Goal: Information Seeking & Learning: Learn about a topic

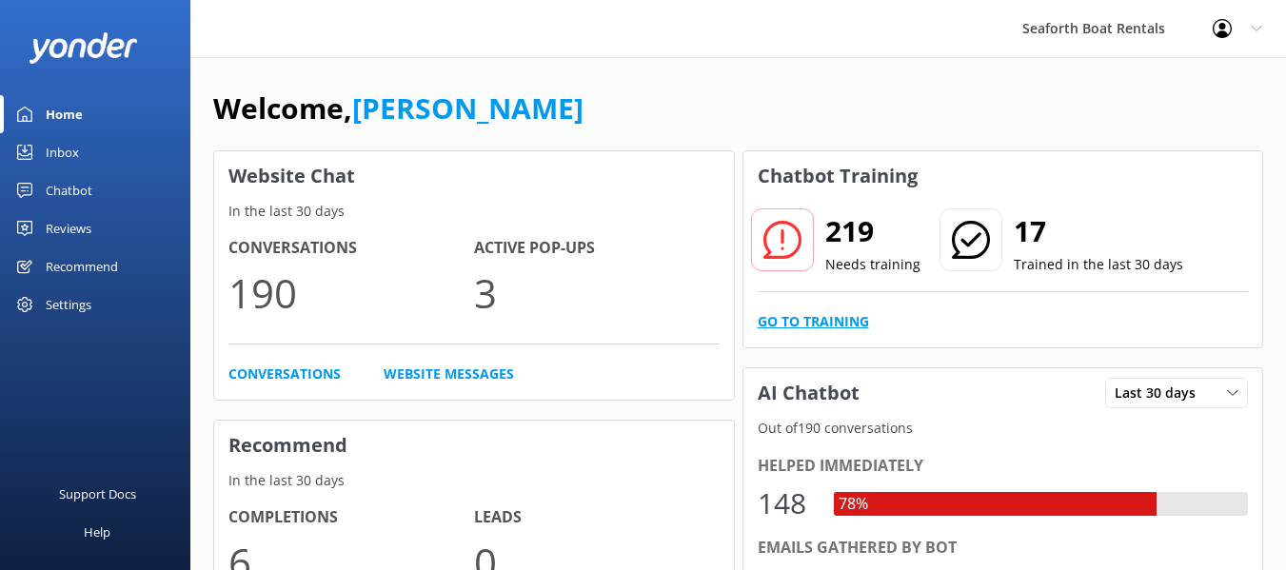
click at [781, 314] on link "Go to Training" at bounding box center [813, 321] width 111 height 21
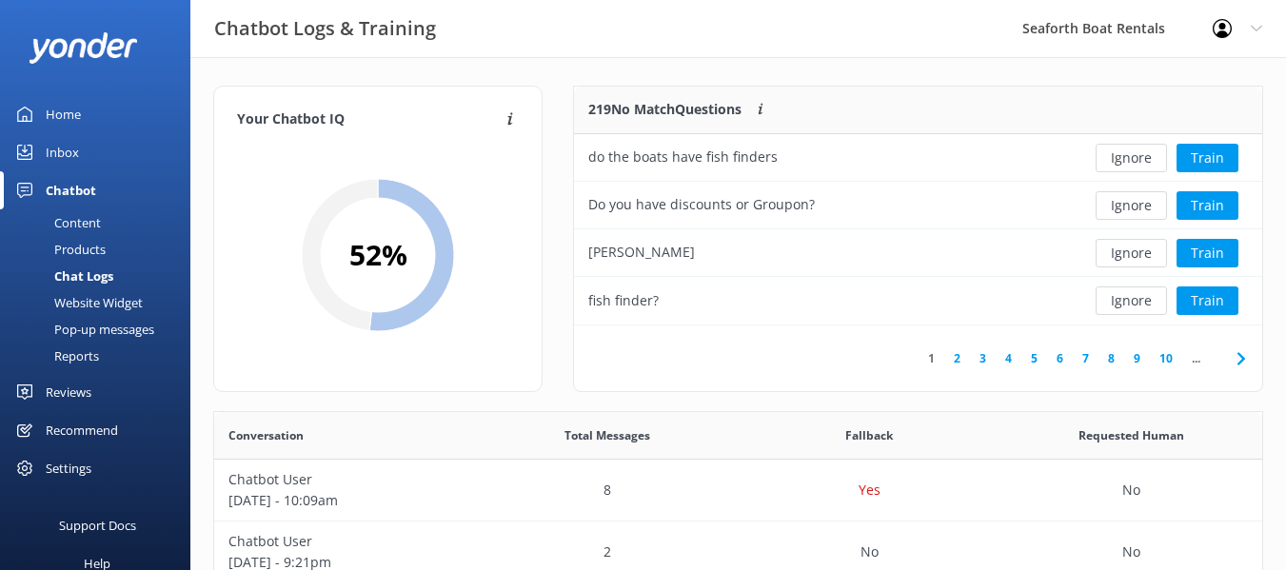
scroll to position [225, 673]
click at [1240, 358] on icon at bounding box center [1241, 358] width 23 height 23
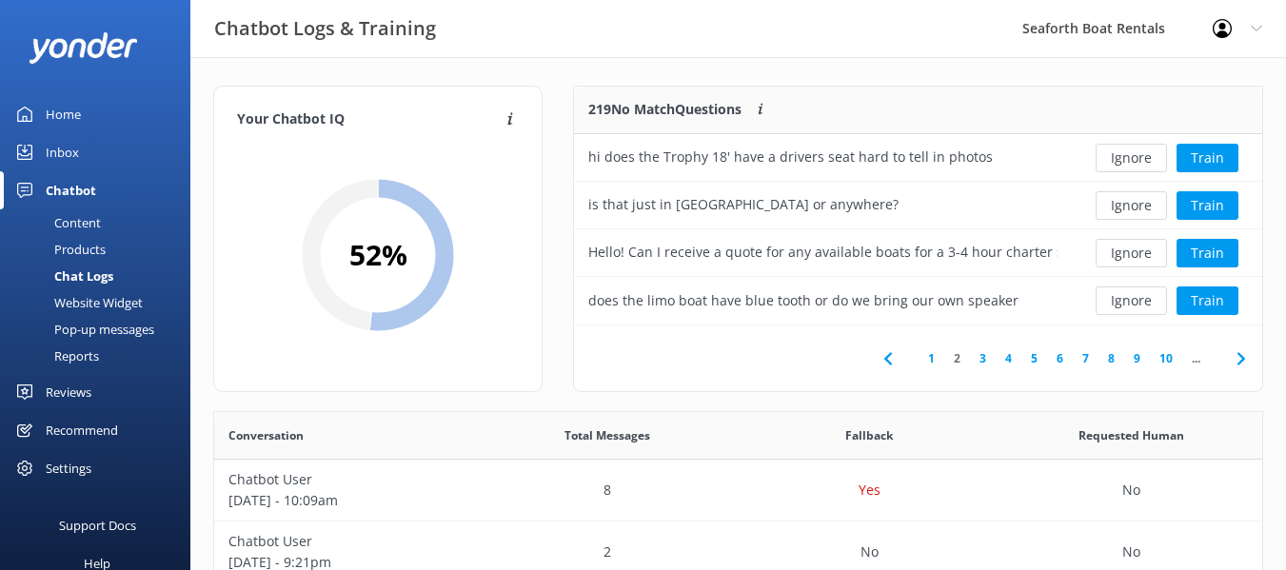
click at [1240, 358] on icon at bounding box center [1241, 358] width 23 height 23
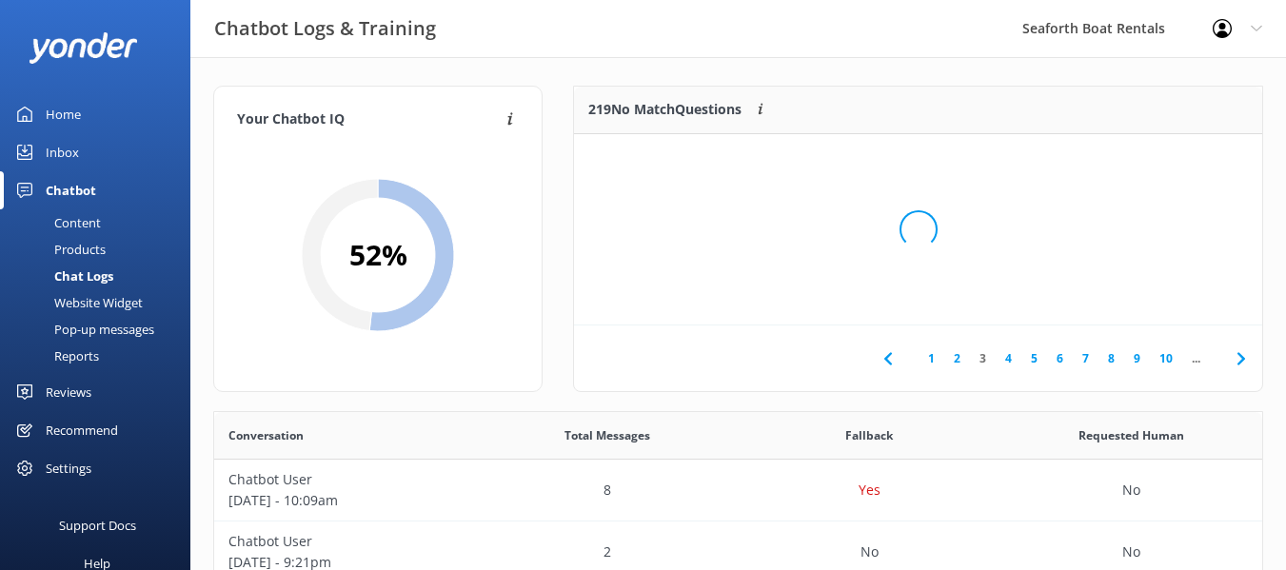
click at [1240, 358] on div "Loading.." at bounding box center [918, 230] width 650 height 570
click at [1240, 358] on icon at bounding box center [1241, 358] width 23 height 23
click at [1240, 358] on div "Loading.." at bounding box center [918, 230] width 650 height 570
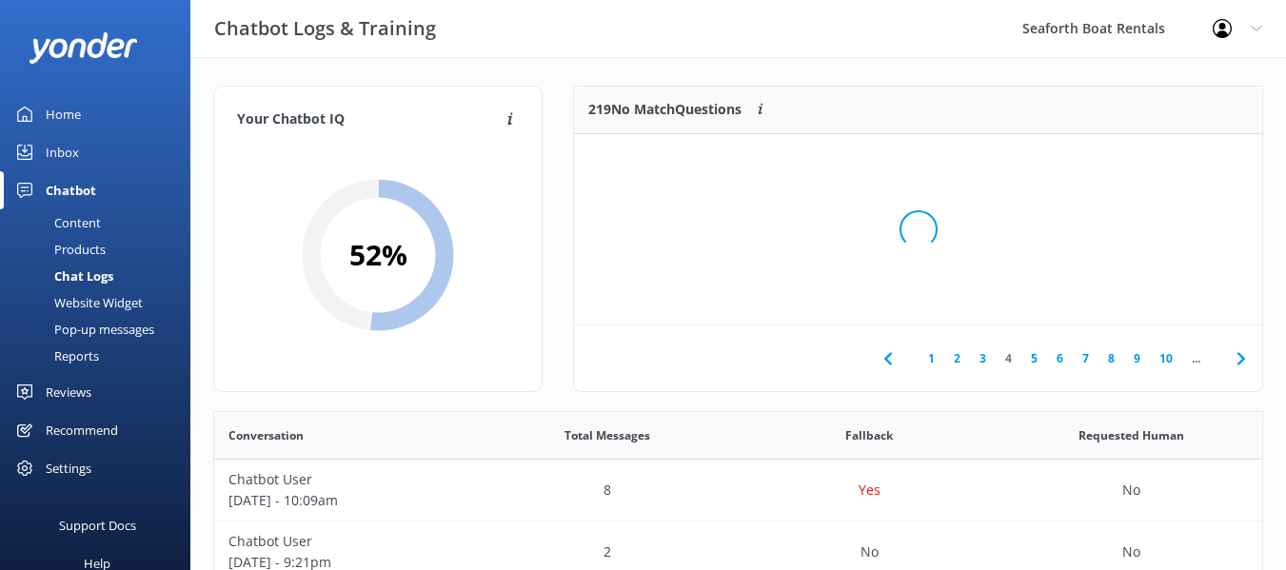
click at [1240, 358] on div "Loading.." at bounding box center [918, 230] width 650 height 570
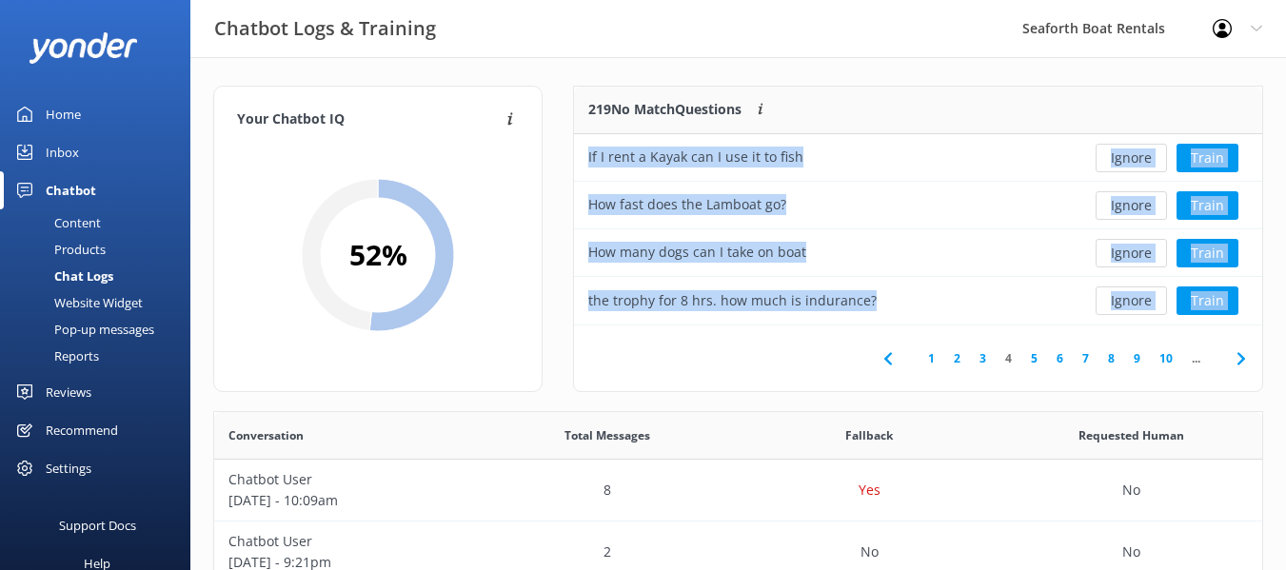
click at [1240, 358] on icon at bounding box center [1241, 358] width 23 height 23
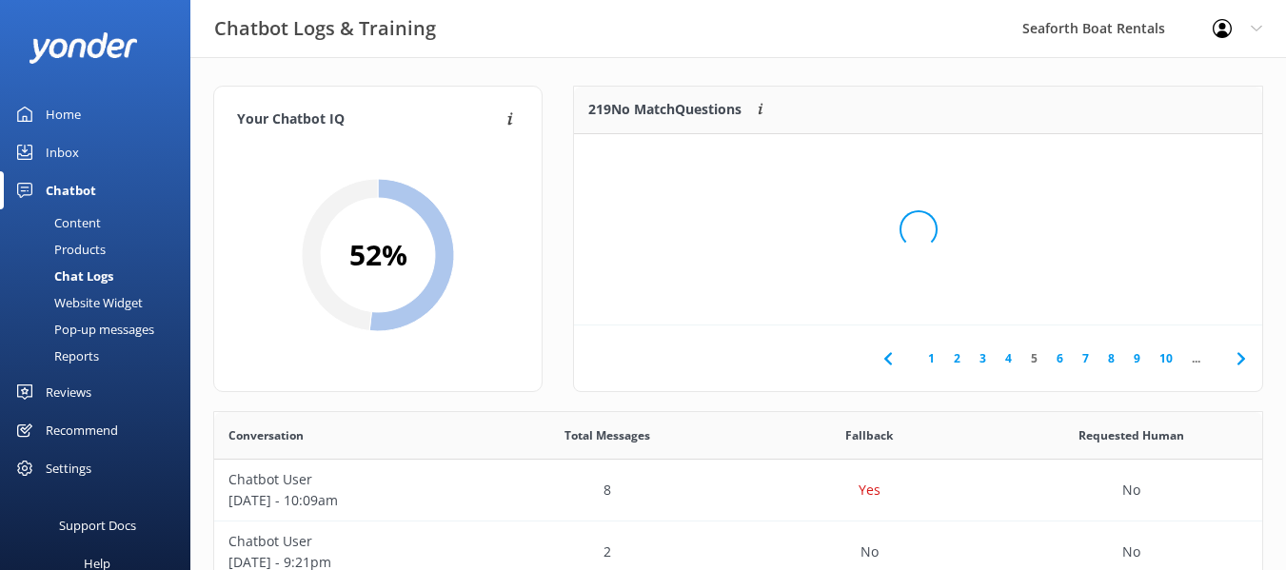
click at [1240, 358] on div "Loading.." at bounding box center [918, 230] width 650 height 570
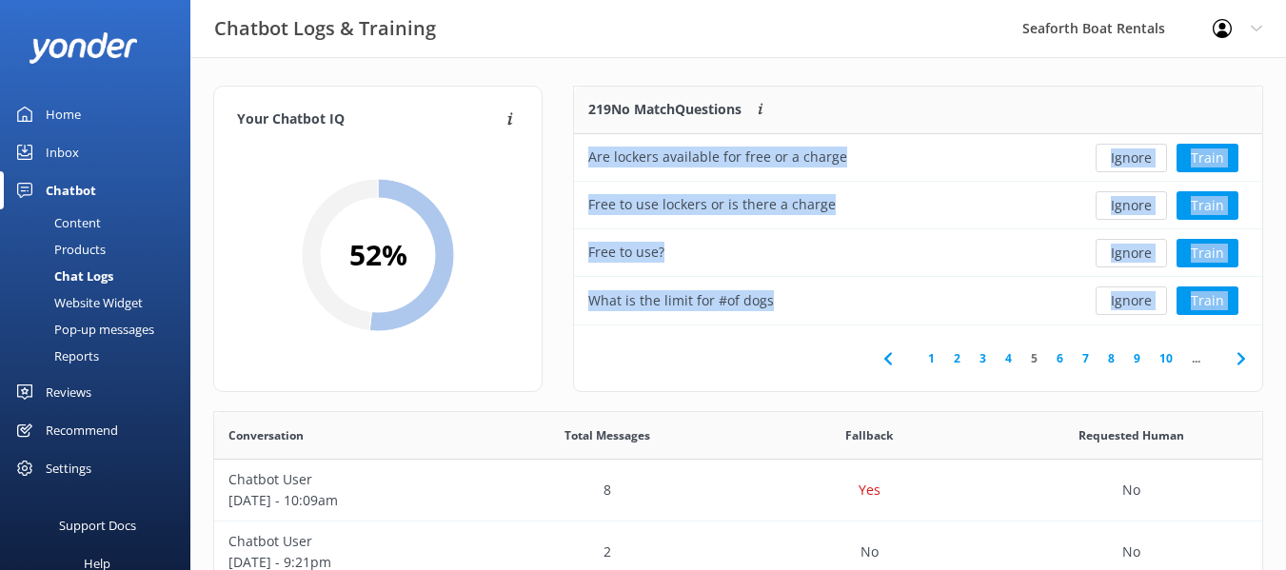
click at [1251, 343] on span at bounding box center [1240, 358] width 43 height 43
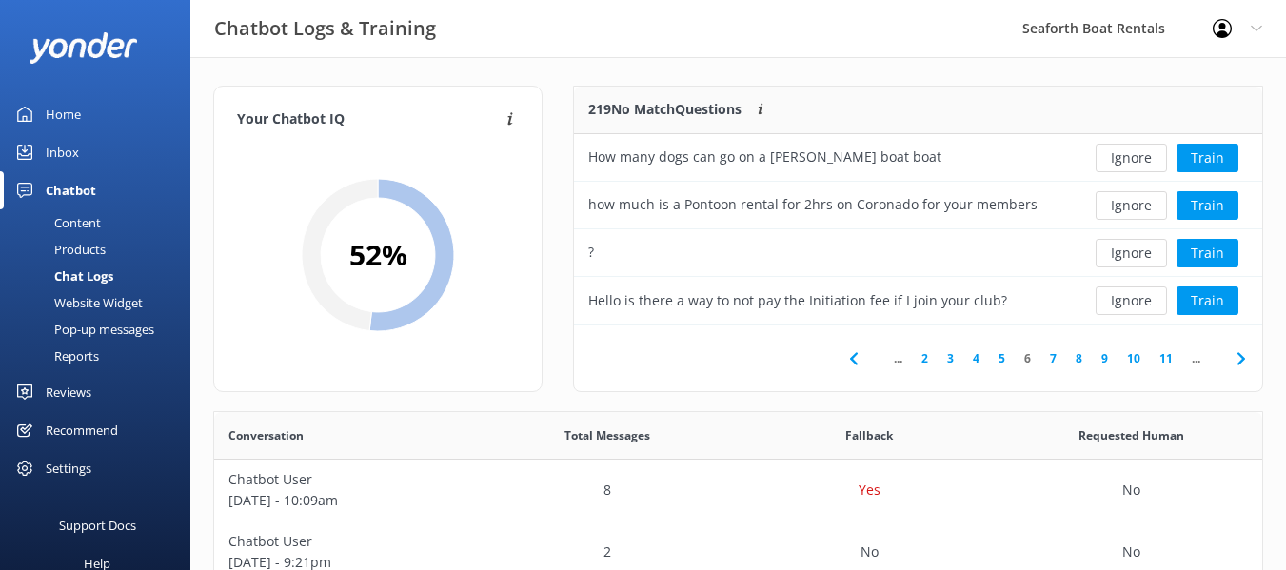
click at [1272, 351] on div "219 No Match Questions Customers sometimes ask questions that don't fully match…" at bounding box center [918, 249] width 721 height 326
click at [1245, 353] on icon at bounding box center [1241, 358] width 23 height 23
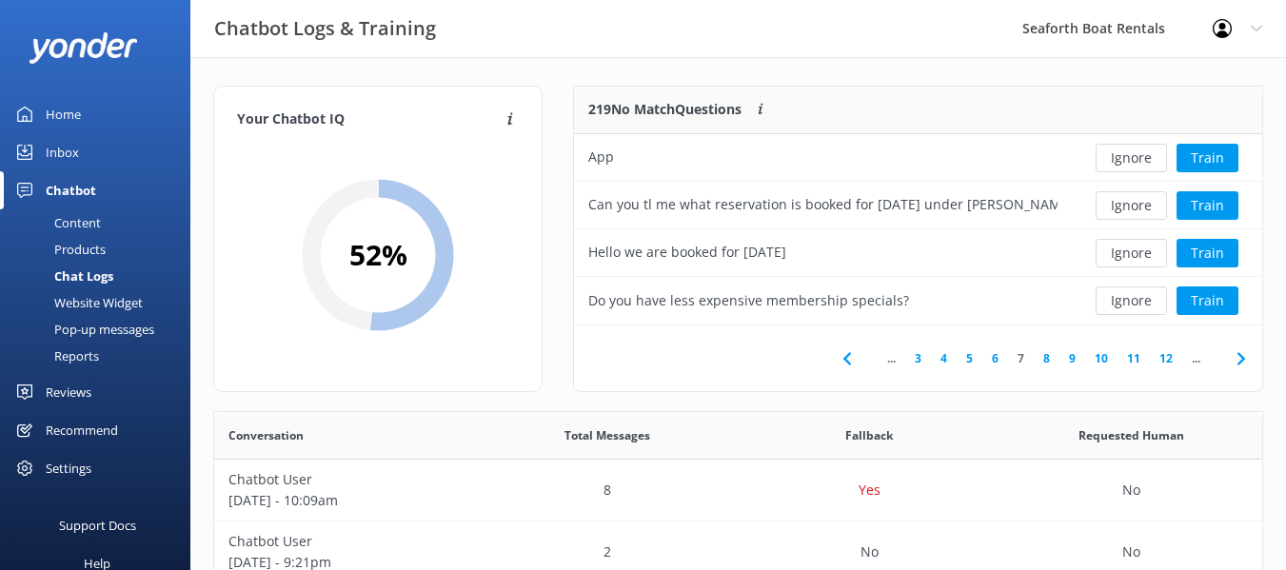
click at [1238, 349] on icon at bounding box center [1241, 358] width 23 height 23
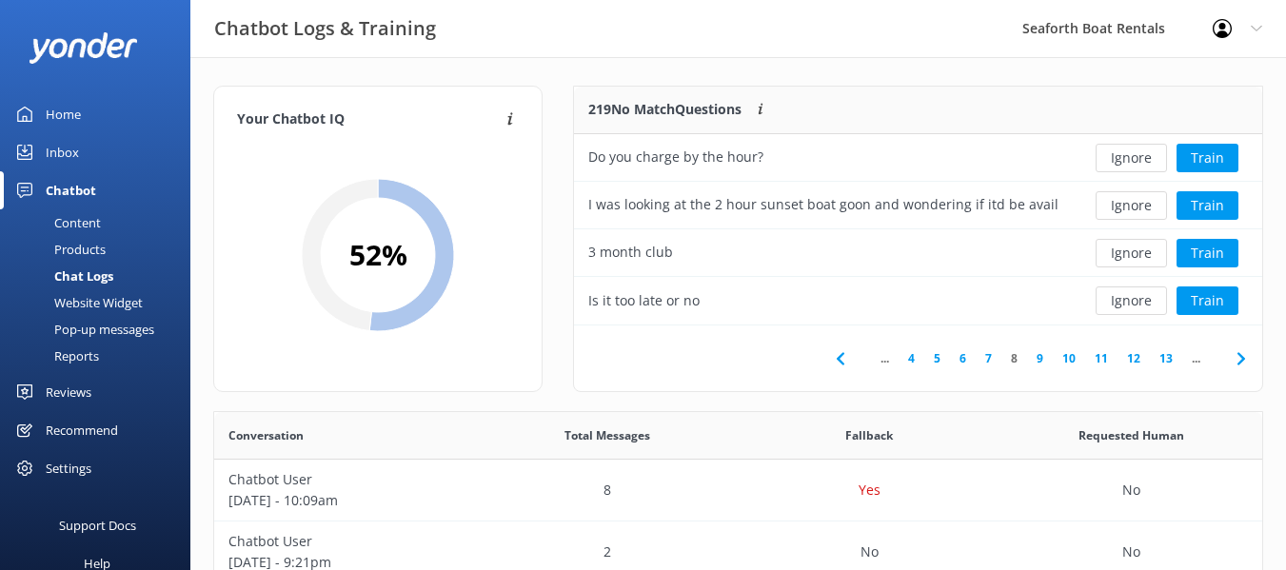
click at [1238, 349] on icon at bounding box center [1241, 358] width 23 height 23
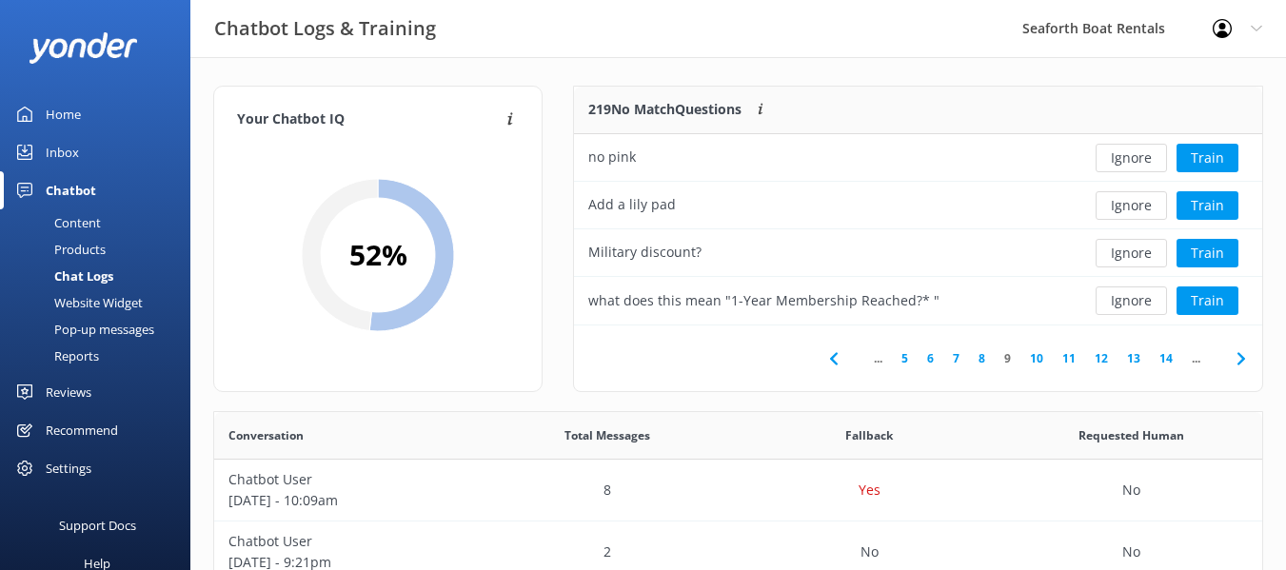
click at [1238, 349] on icon at bounding box center [1241, 358] width 23 height 23
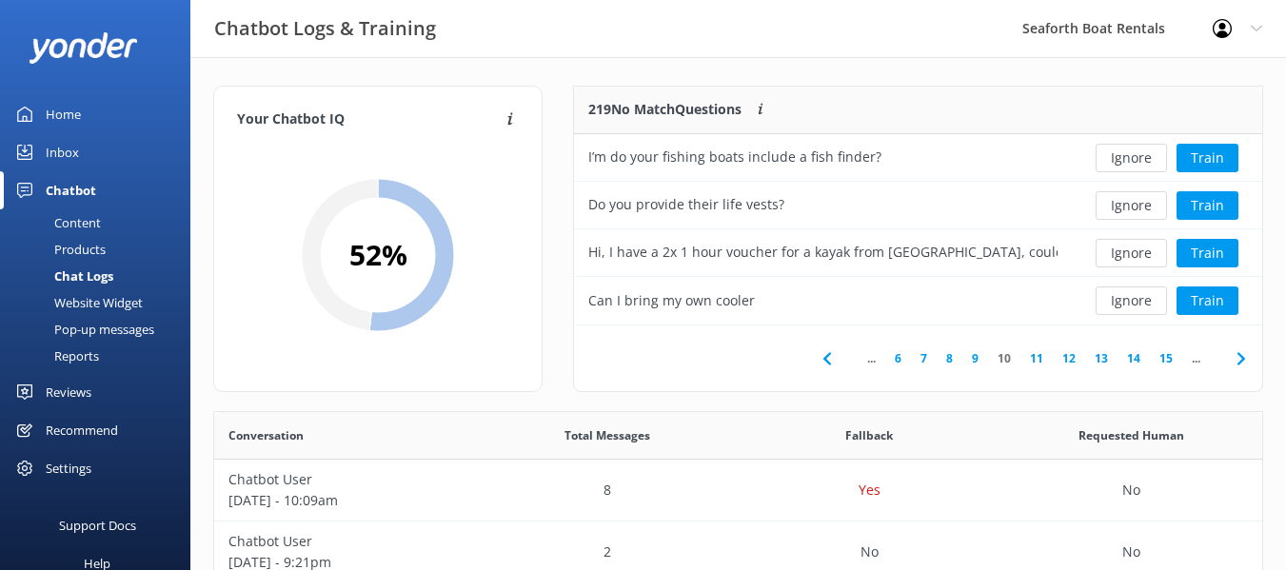
click at [1238, 349] on icon at bounding box center [1241, 358] width 23 height 23
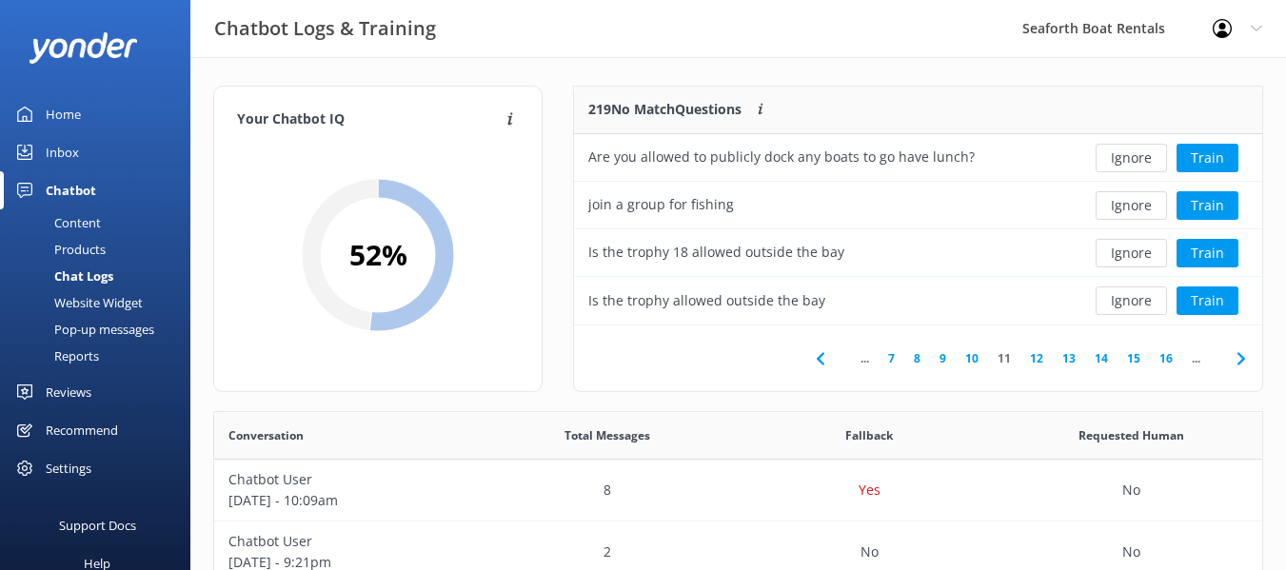
click at [1238, 349] on icon at bounding box center [1241, 358] width 23 height 23
click at [859, 357] on span "..." at bounding box center [858, 358] width 28 height 18
click at [808, 343] on span at bounding box center [813, 358] width 43 height 43
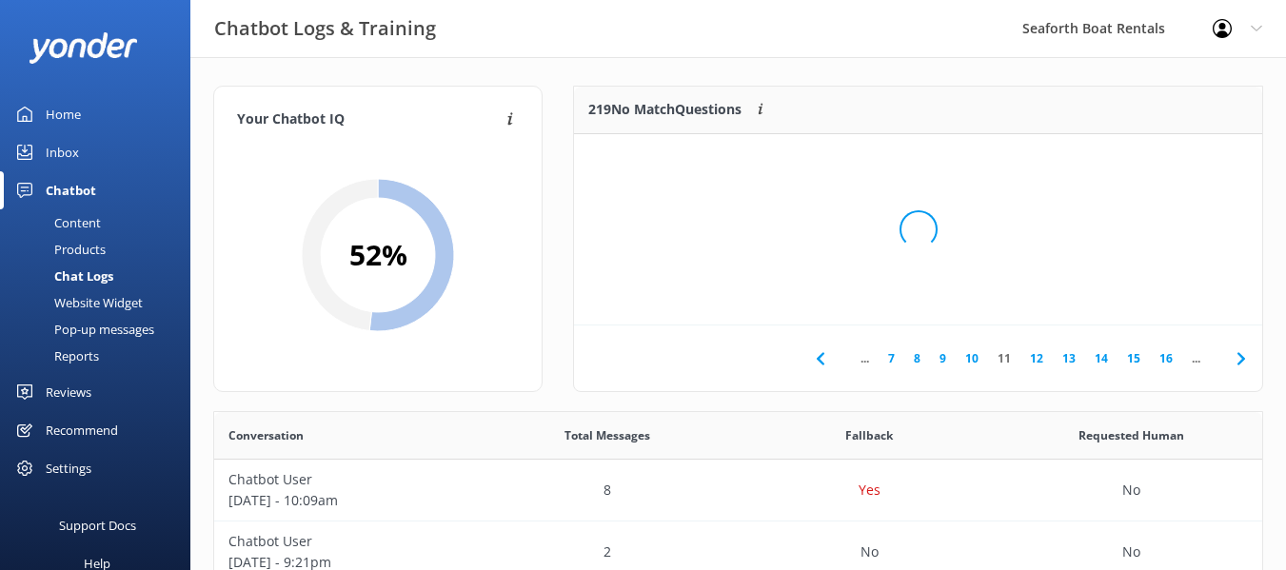
click at [810, 349] on div "Loading.." at bounding box center [918, 230] width 650 height 570
click at [816, 357] on div "Loading.." at bounding box center [918, 230] width 650 height 570
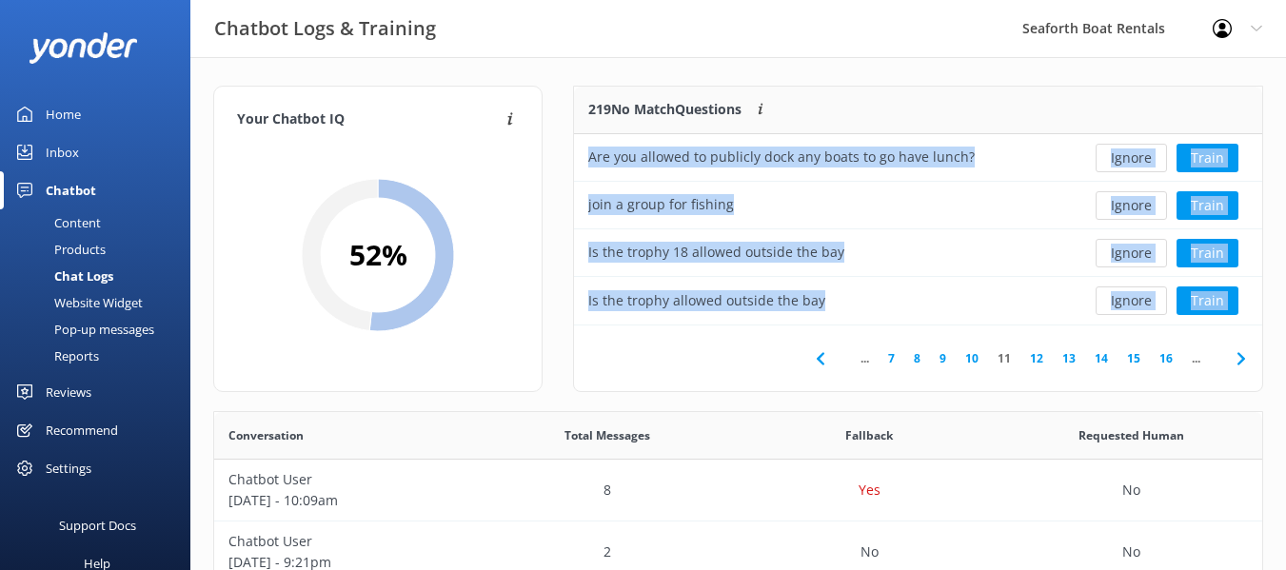
click at [817, 358] on icon at bounding box center [820, 358] width 23 height 23
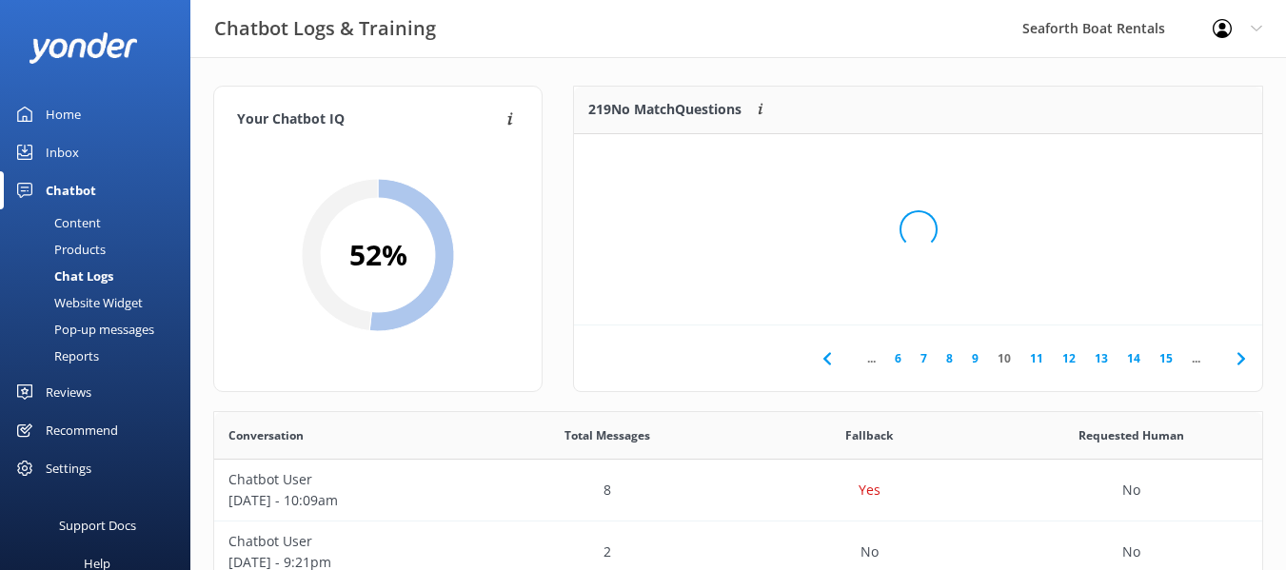
click at [820, 359] on div "Loading.." at bounding box center [918, 230] width 650 height 570
click at [831, 359] on div "Loading.." at bounding box center [918, 230] width 650 height 570
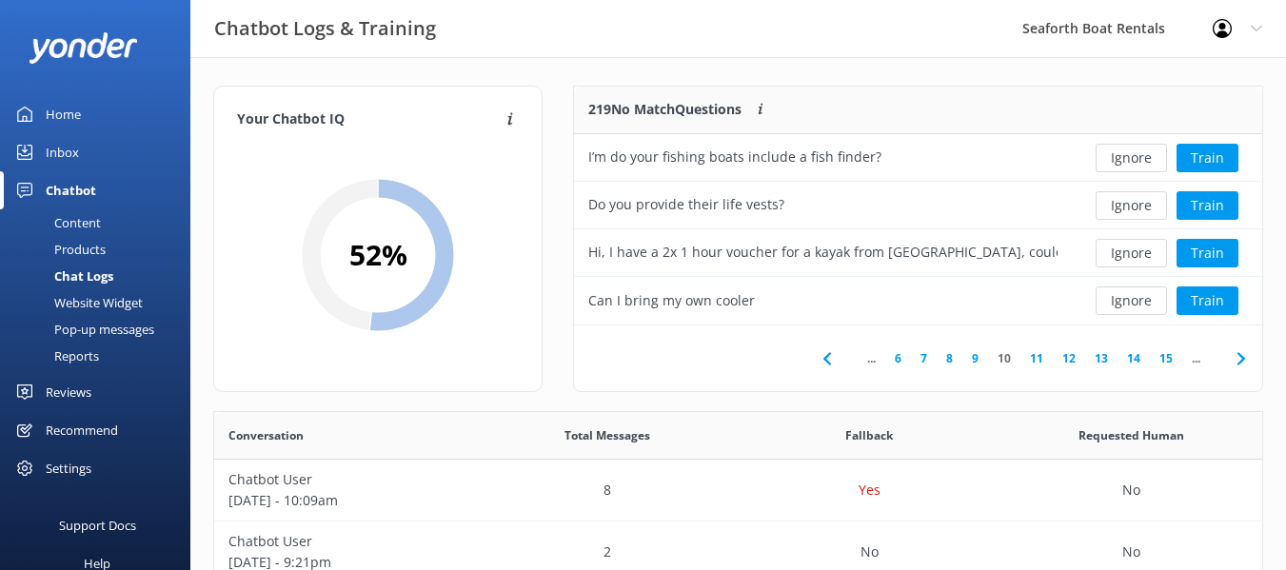
click at [831, 359] on icon at bounding box center [827, 358] width 23 height 23
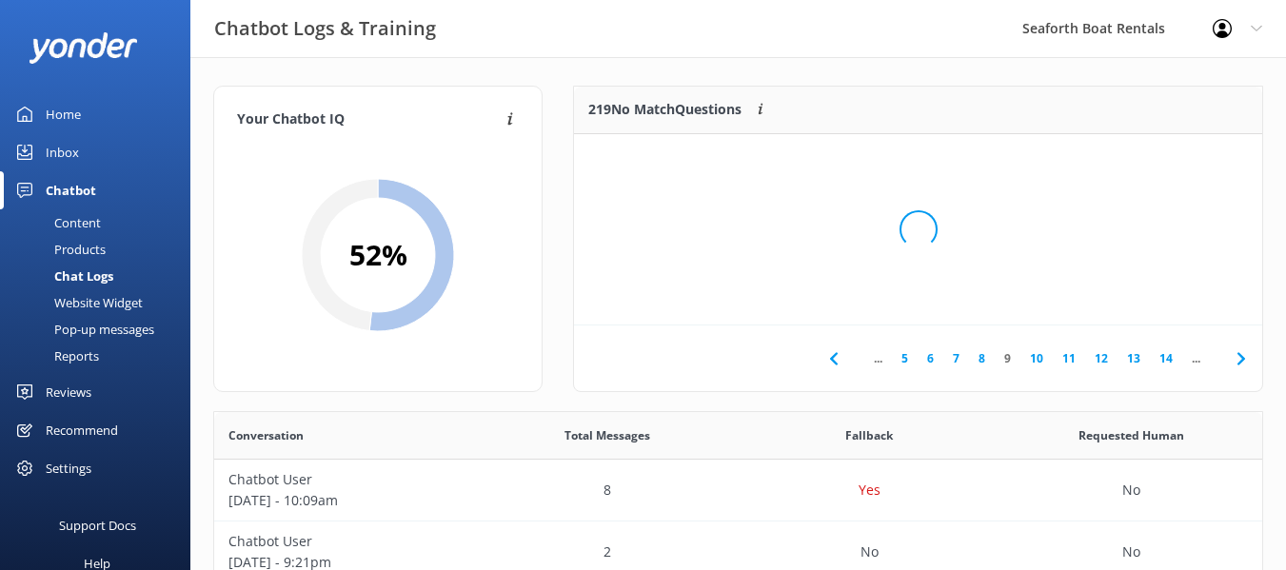
click at [831, 359] on div "Loading.." at bounding box center [918, 230] width 650 height 570
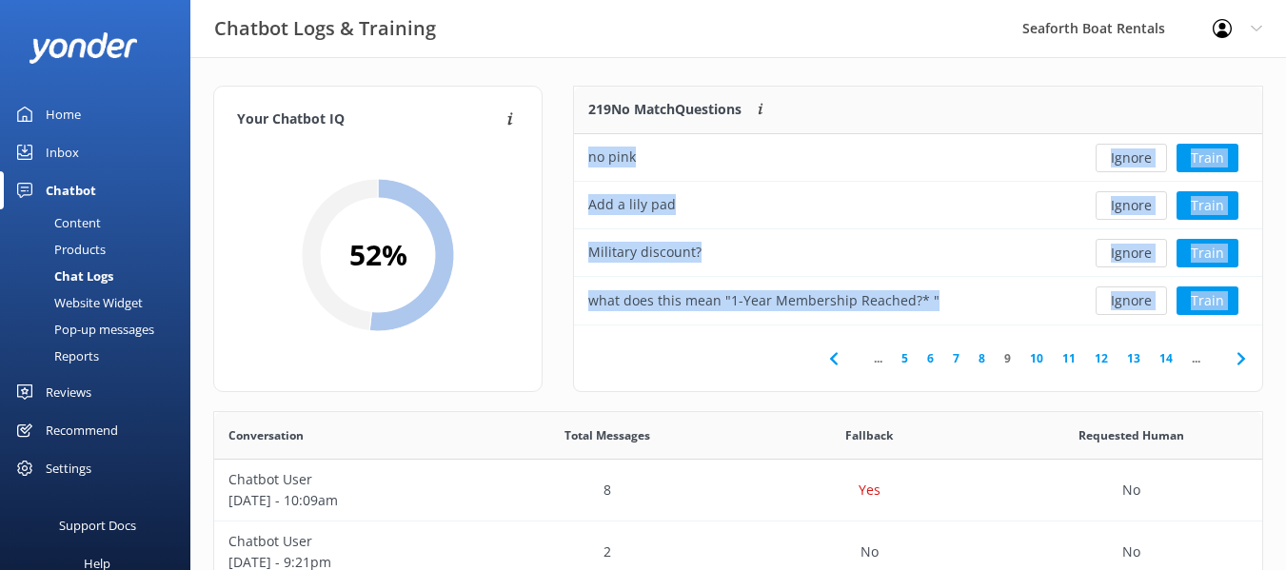
click at [834, 359] on icon at bounding box center [833, 358] width 23 height 23
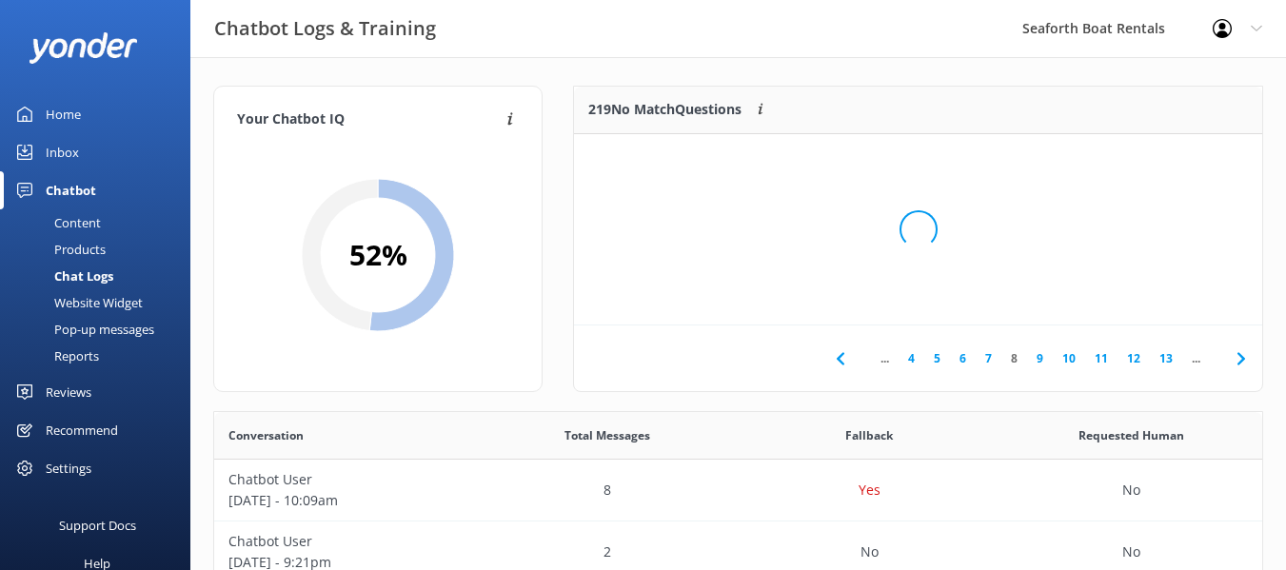
click at [834, 359] on div "Loading.." at bounding box center [918, 230] width 650 height 570
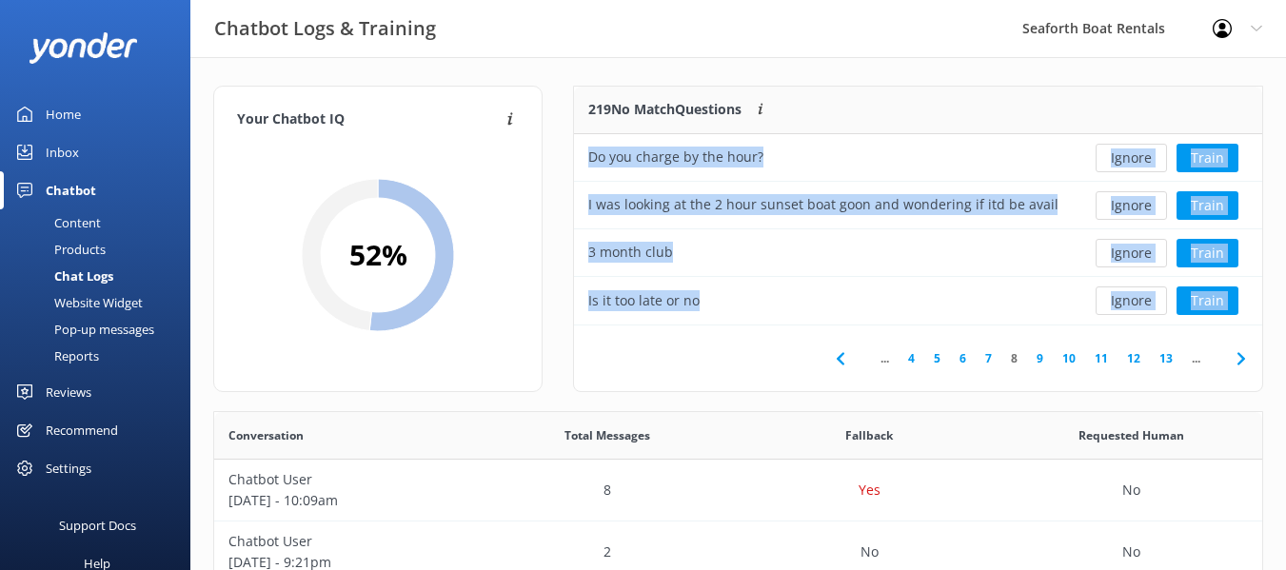
click at [795, 362] on div "... 4 5 6 7 8 9 10 11 12 13 ..." at bounding box center [918, 359] width 688 height 66
click at [839, 358] on use at bounding box center [840, 358] width 8 height 12
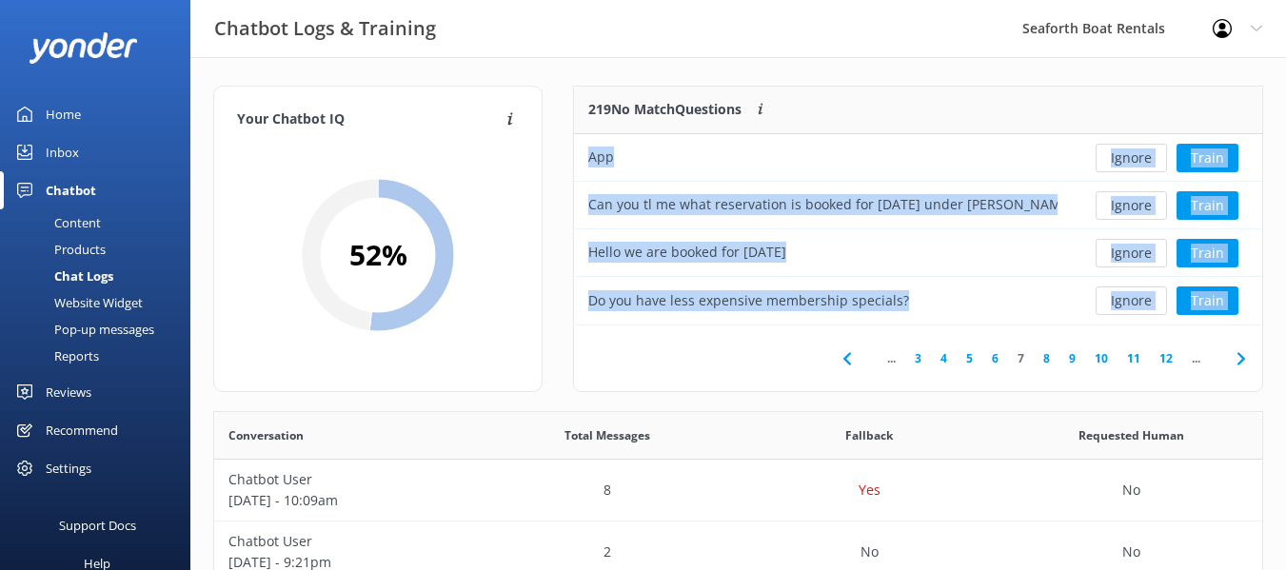
click at [847, 348] on icon at bounding box center [847, 358] width 23 height 23
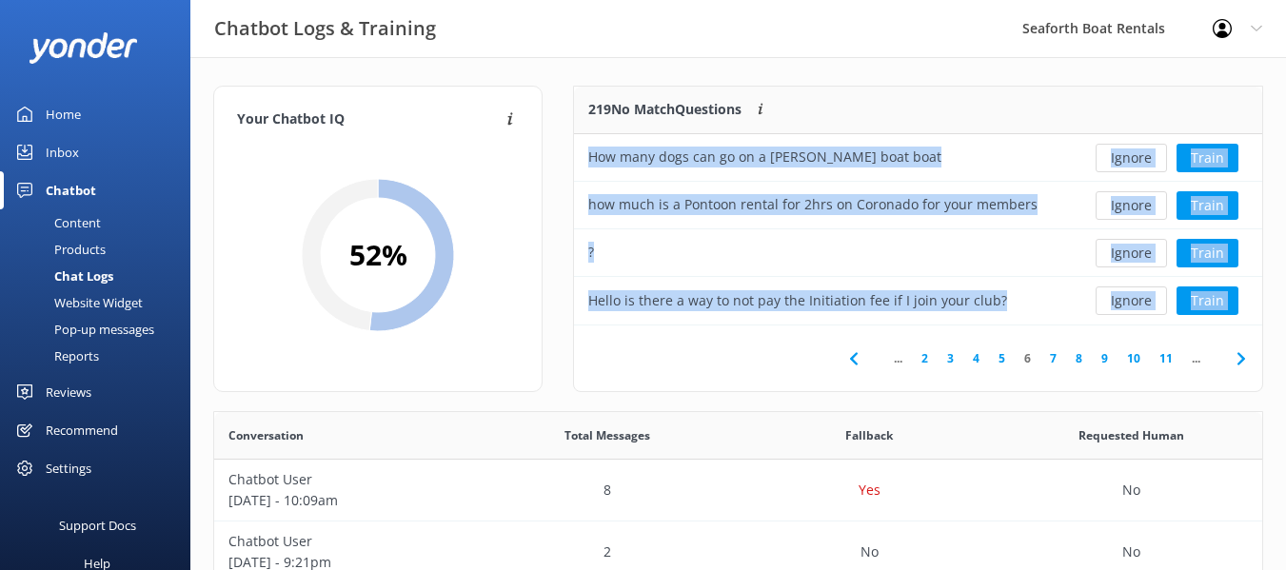
click at [854, 350] on icon at bounding box center [853, 358] width 23 height 23
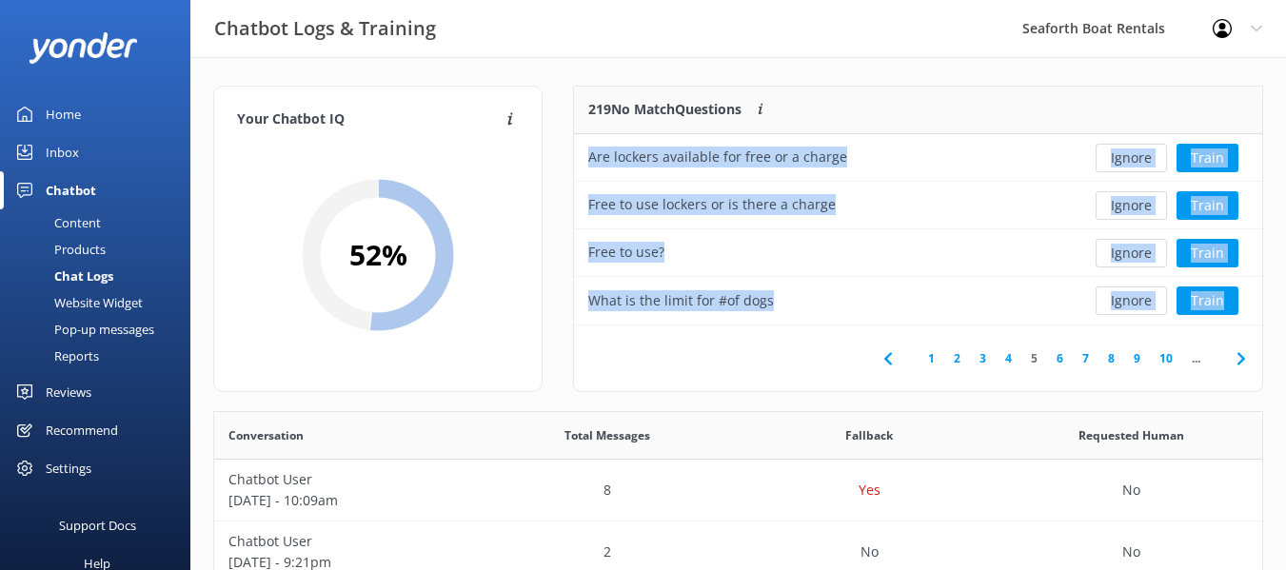
click at [880, 356] on icon at bounding box center [888, 358] width 23 height 23
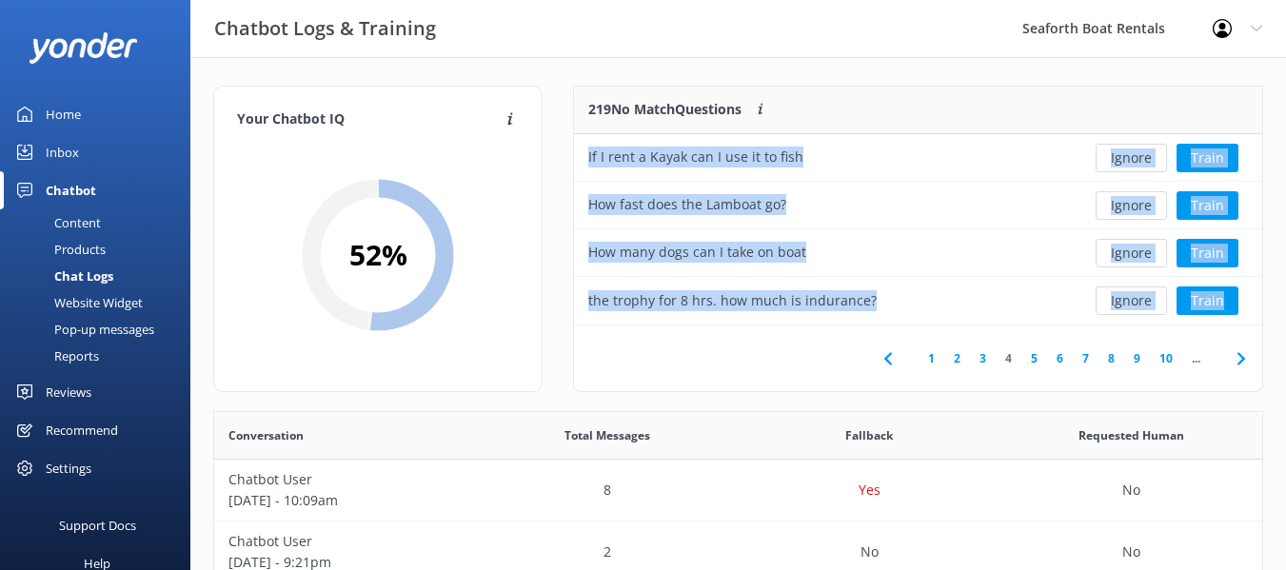
click at [883, 181] on div "If I rent a Kayak can I use it to fish" at bounding box center [823, 158] width 498 height 48
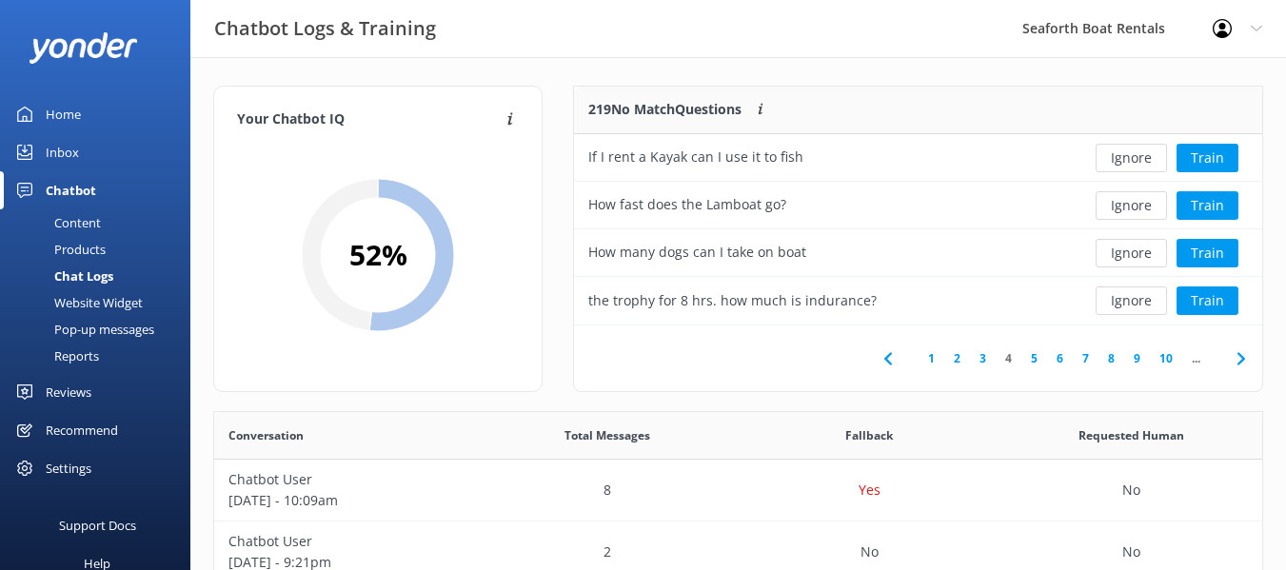
click at [923, 363] on link "1" at bounding box center [932, 358] width 26 height 18
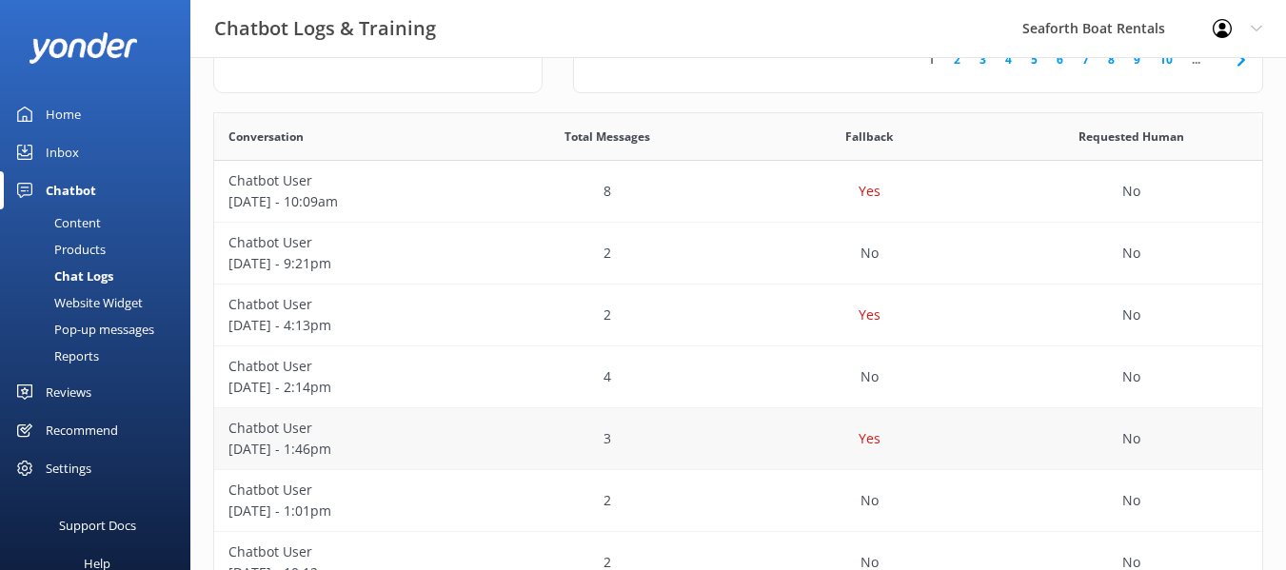
scroll to position [190, 0]
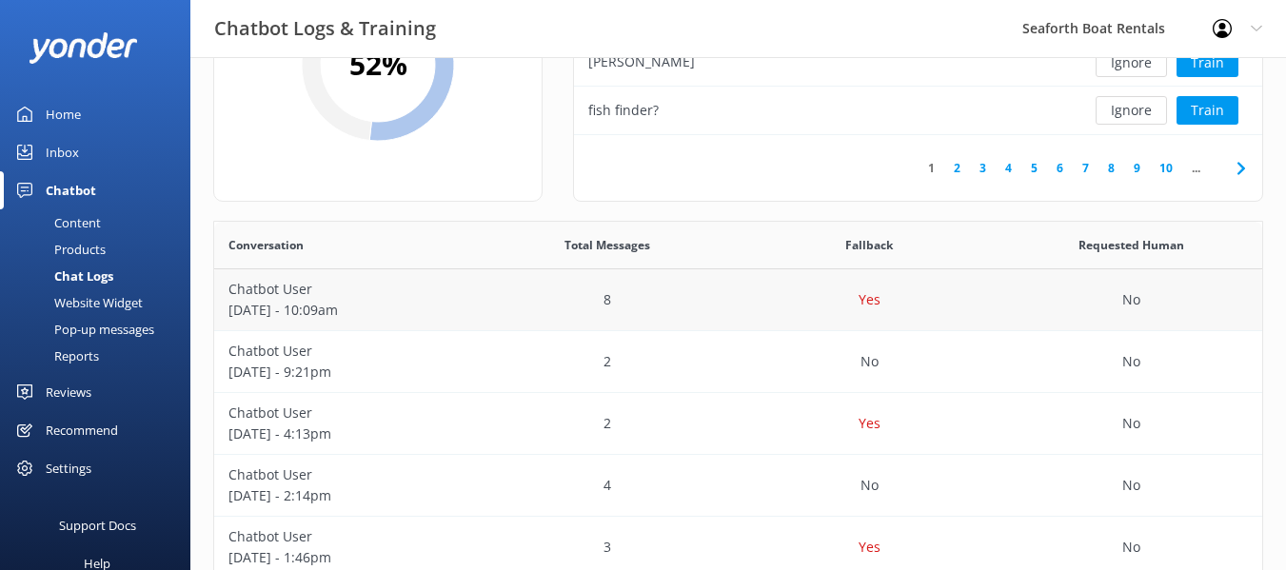
click at [872, 300] on p "Yes" at bounding box center [870, 299] width 22 height 21
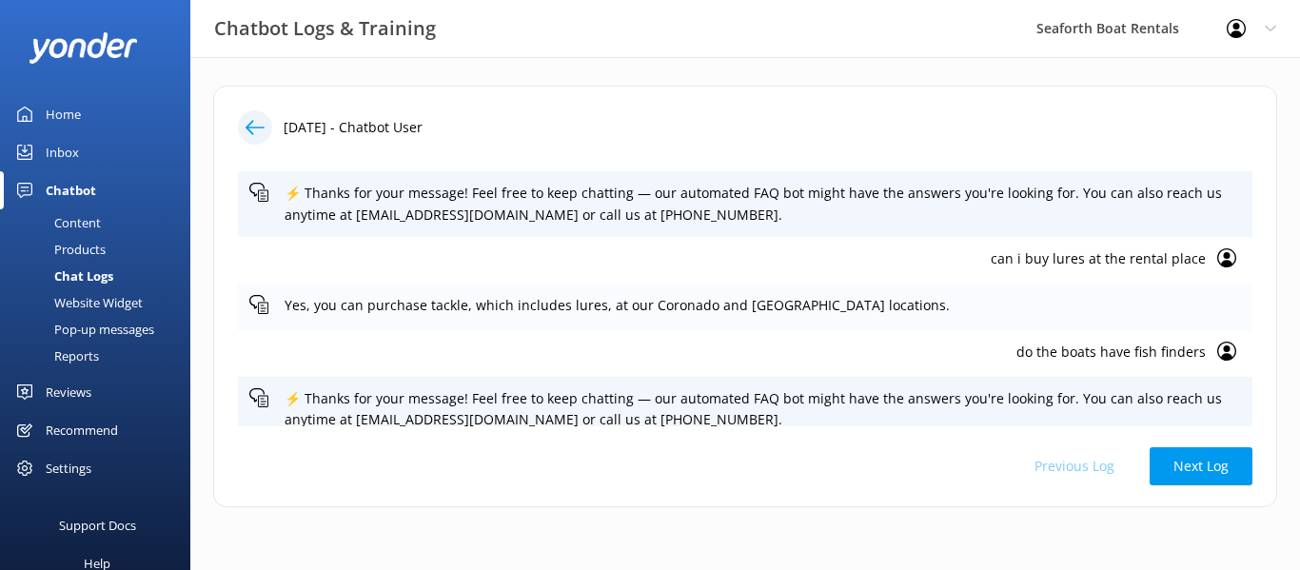
scroll to position [237, 0]
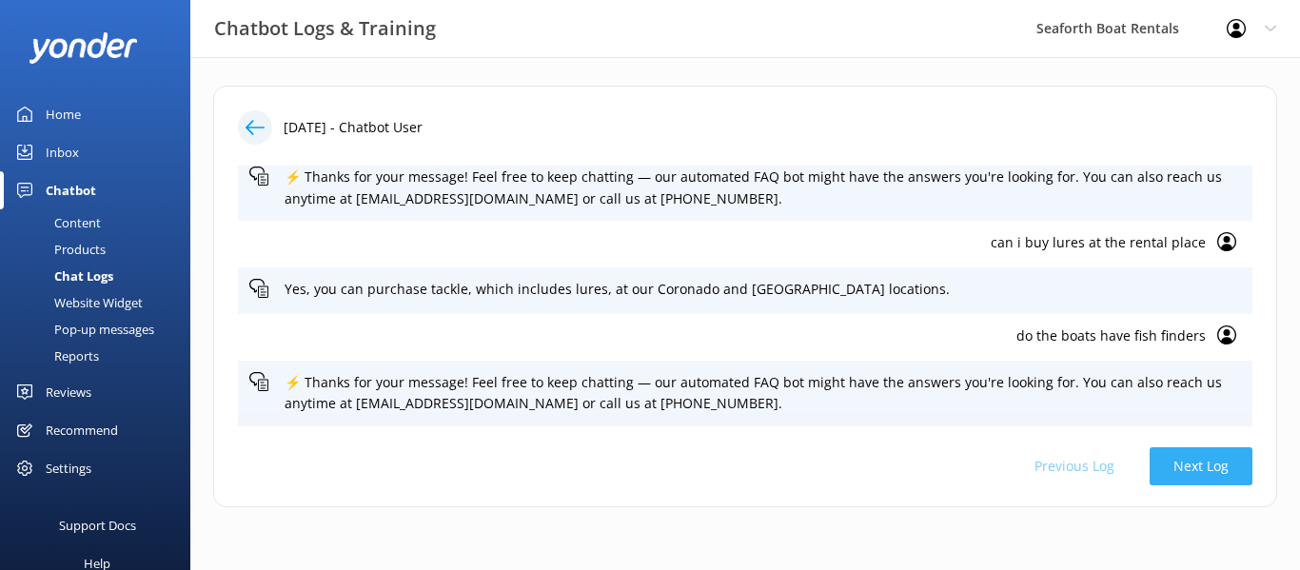
click at [1205, 459] on button "Next Log" at bounding box center [1201, 466] width 103 height 38
